Goal: Find specific page/section: Find specific page/section

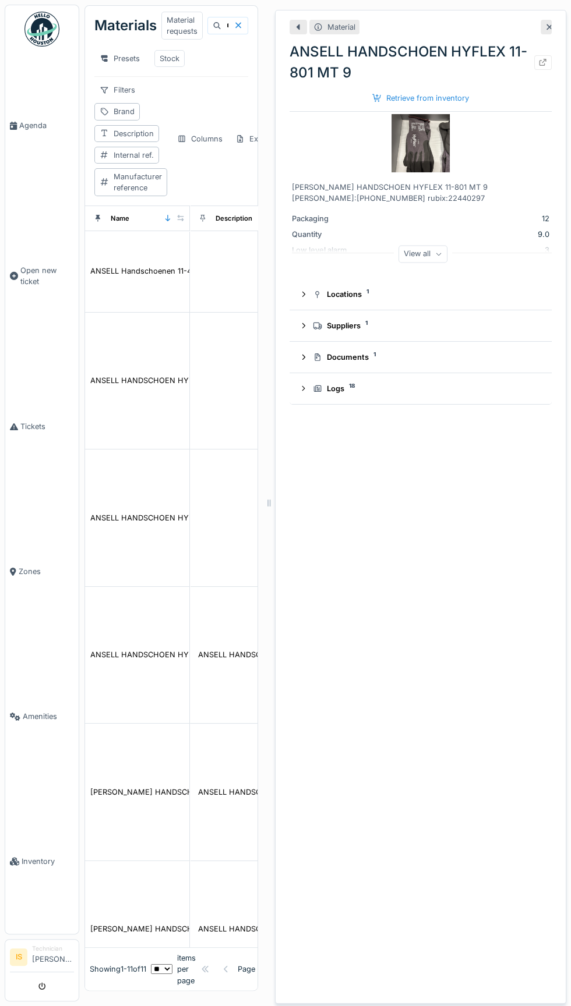
scroll to position [139, 4]
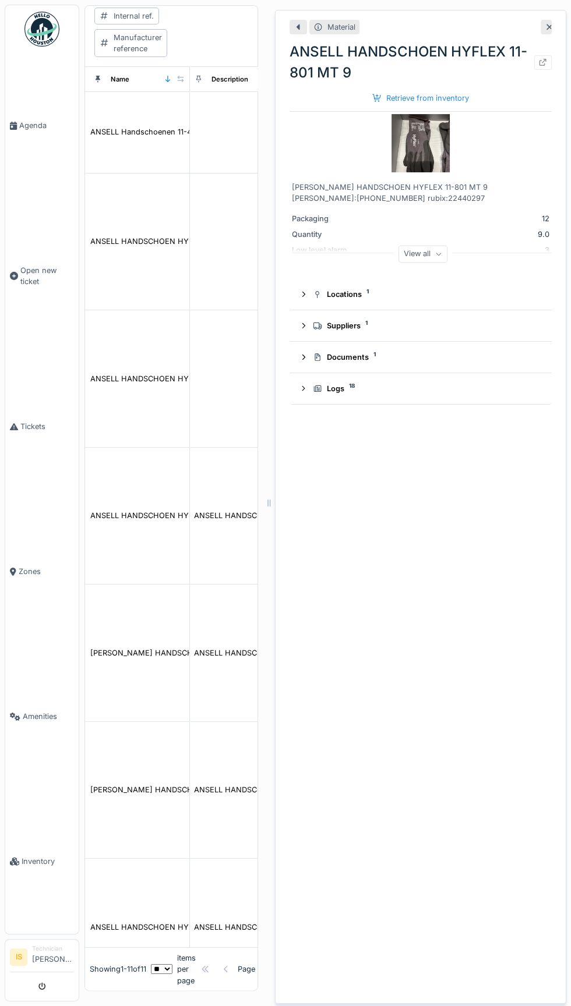
click at [37, 167] on link "Agenda" at bounding box center [41, 125] width 73 height 145
click at [34, 157] on link "Agenda" at bounding box center [41, 125] width 73 height 145
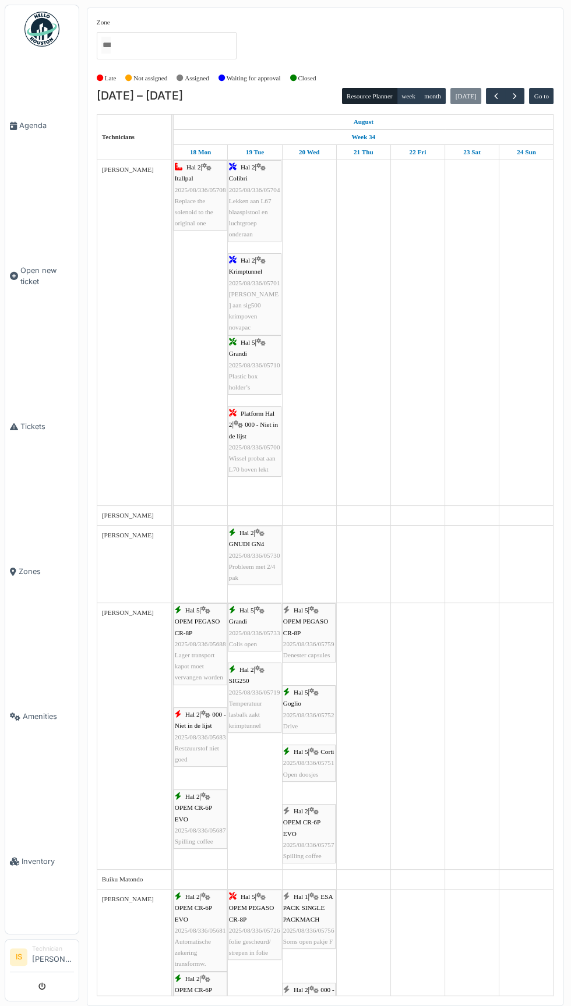
click at [54, 156] on link "Agenda" at bounding box center [41, 125] width 73 height 145
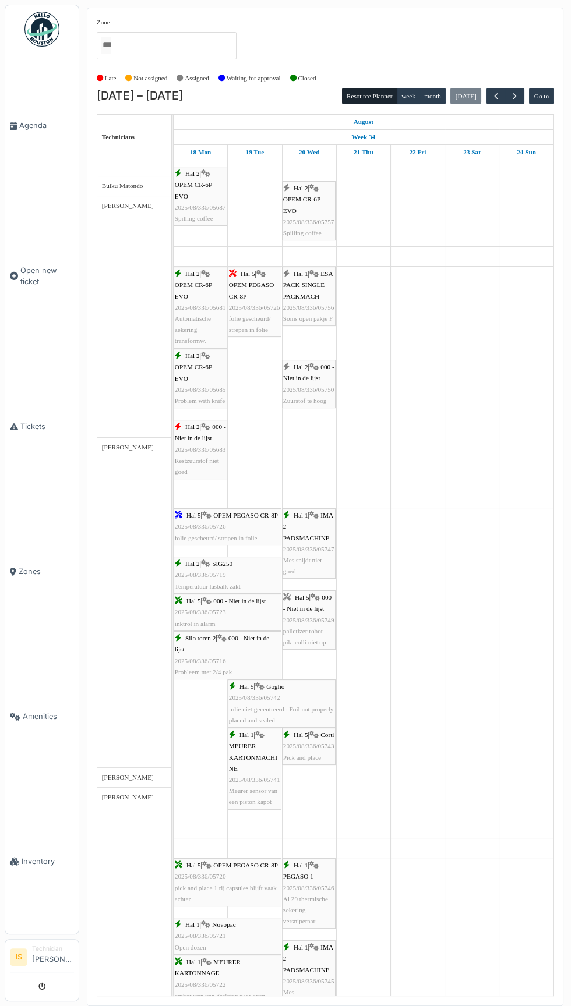
scroll to position [712, 0]
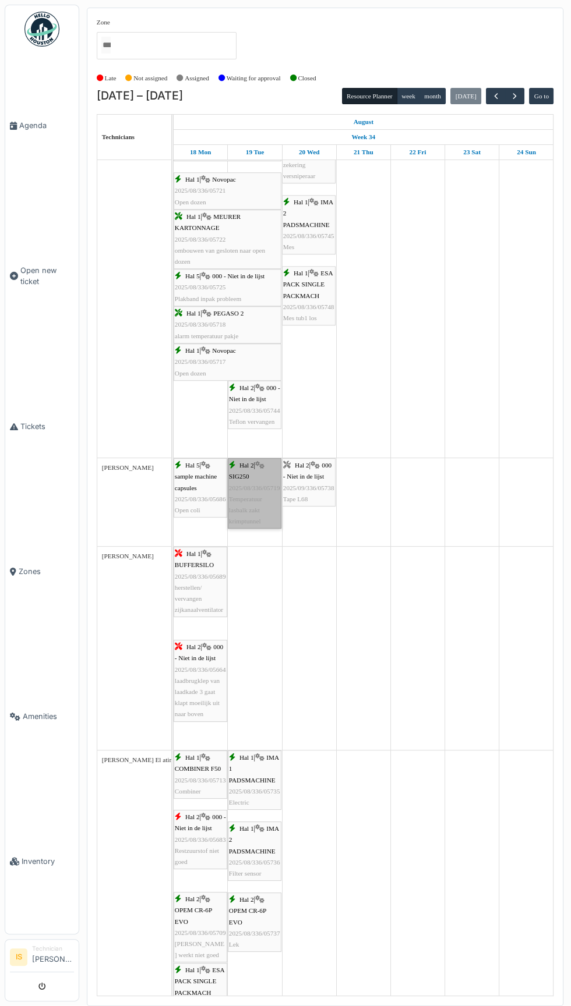
click at [254, 505] on link "Hal 2 | SIG250 2025/08/336/05719 Temperatuur lasbalk zakt krimptunnel" at bounding box center [255, 493] width 54 height 70
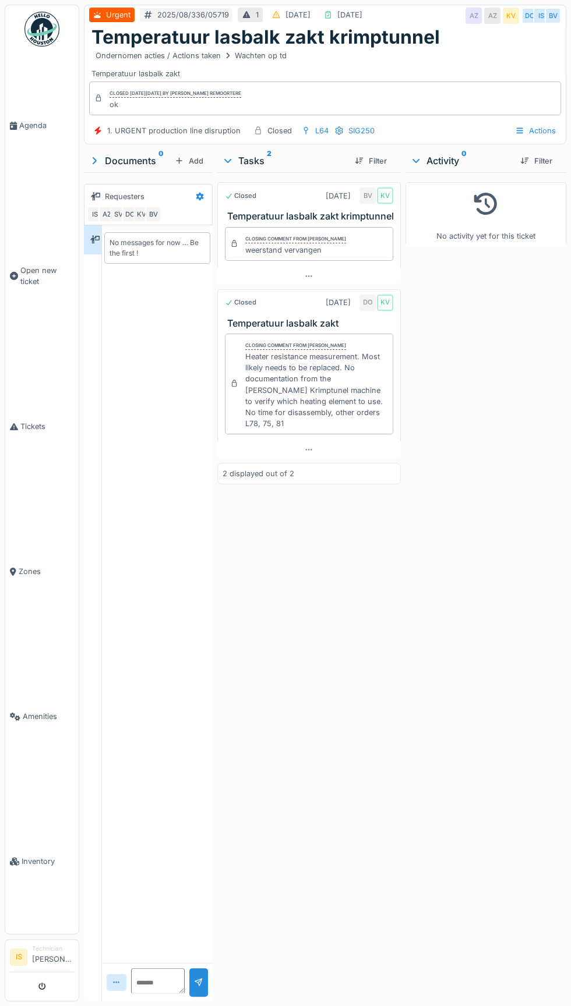
click at [33, 157] on link "Agenda" at bounding box center [41, 125] width 73 height 145
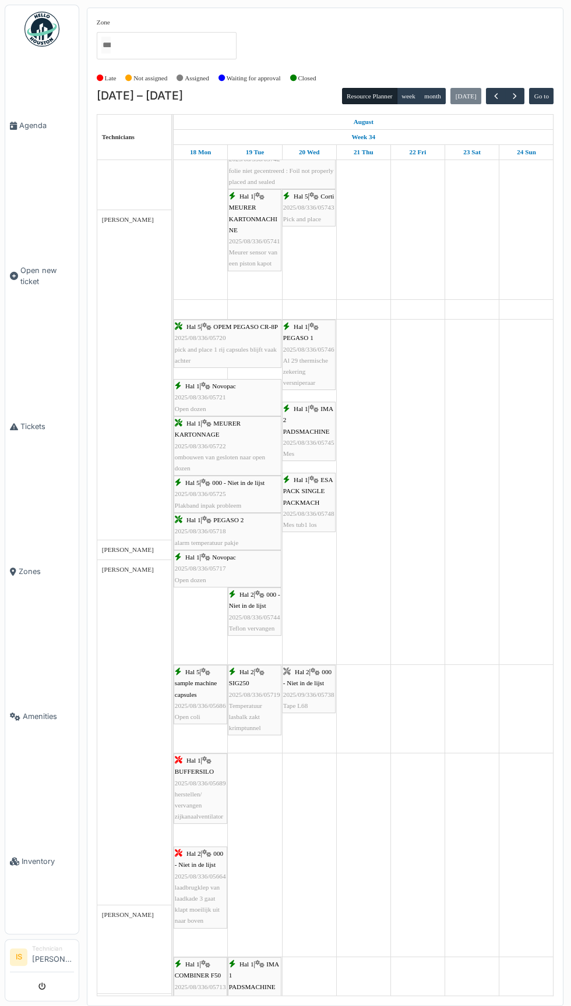
scroll to position [1162, 0]
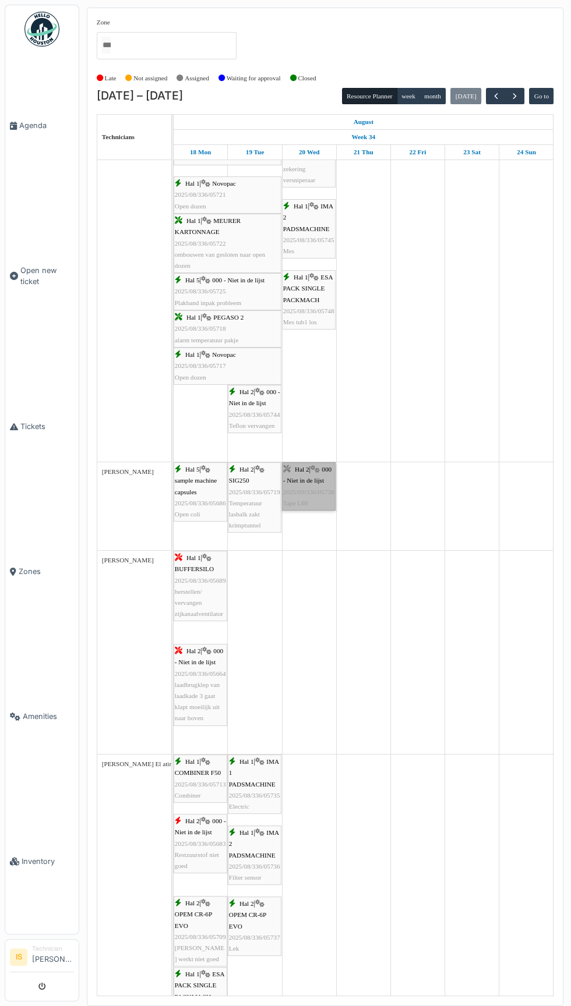
click at [322, 511] on link "Hal 2 | 000 - Niet in de lijst 2025/09/336/05738 Tape L68" at bounding box center [309, 486] width 54 height 48
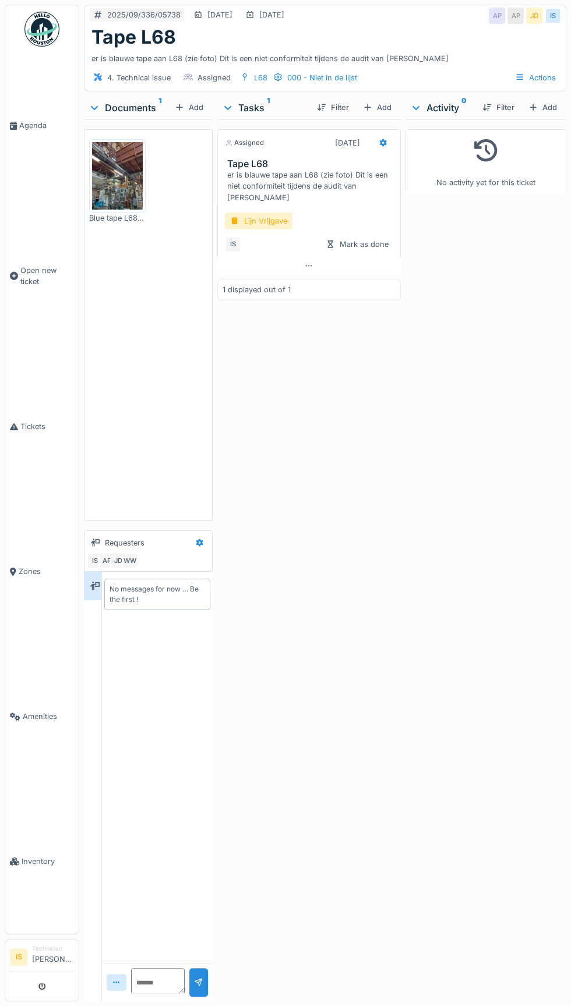
click at [40, 144] on link "Agenda" at bounding box center [41, 125] width 73 height 145
